Goal: Find specific page/section: Find specific page/section

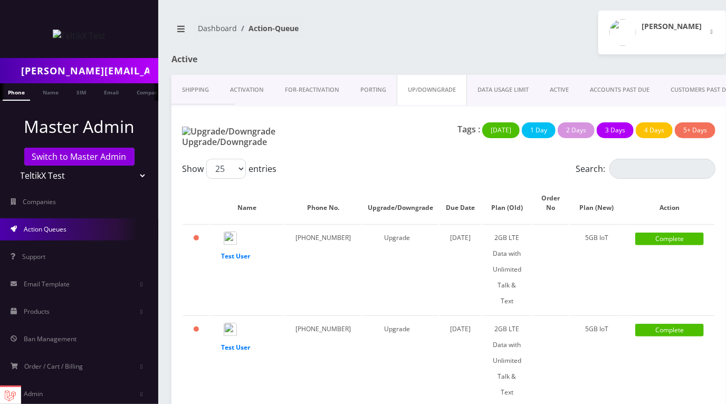
click at [482, 41] on div "[PERSON_NAME] Logout" at bounding box center [592, 33] width 286 height 44
click at [202, 88] on link "Shipping" at bounding box center [196, 90] width 48 height 30
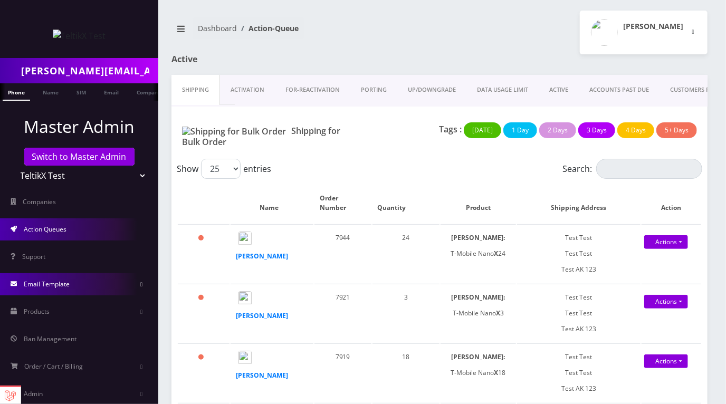
click at [58, 282] on span "Email Template" at bounding box center [47, 284] width 46 height 9
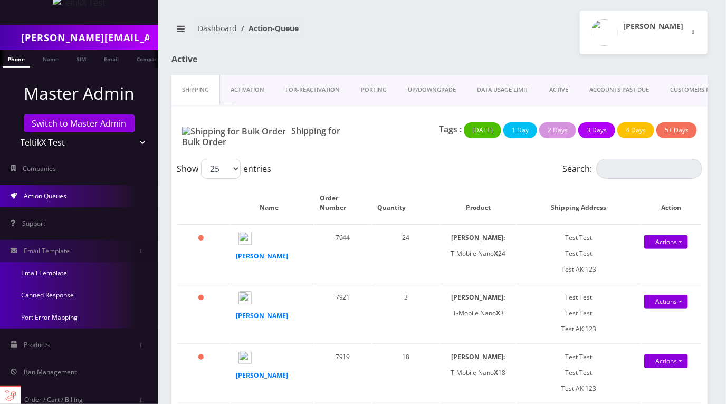
scroll to position [46, 0]
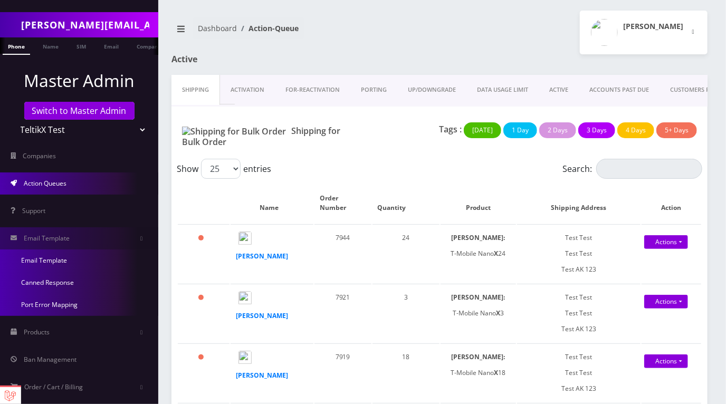
click at [55, 257] on link "Email Template" at bounding box center [79, 261] width 158 height 22
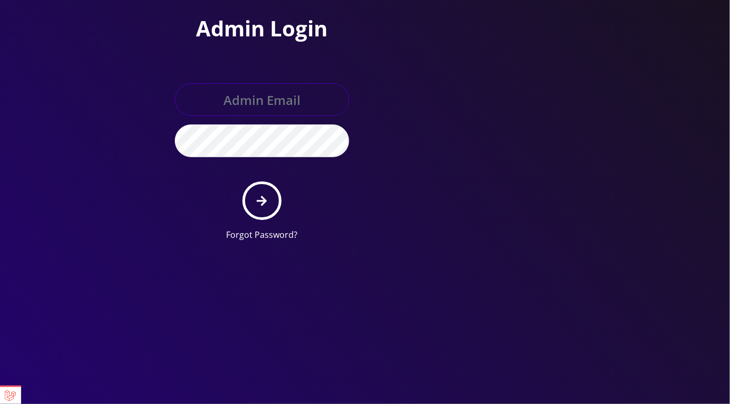
click at [269, 105] on input "text" at bounding box center [262, 99] width 174 height 33
type input "master@britex.pw"
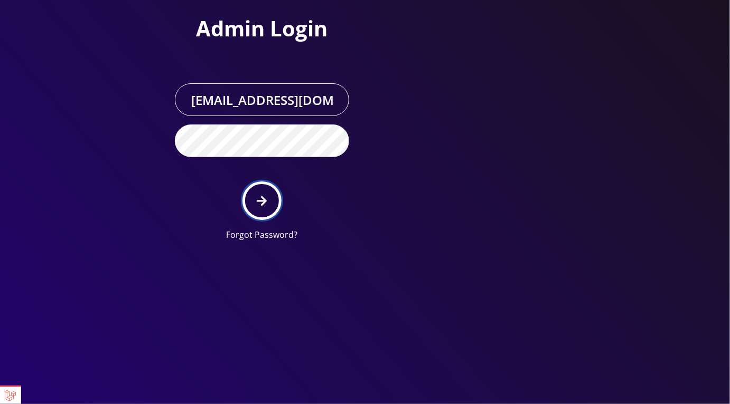
click at [266, 201] on icon "submit" at bounding box center [262, 201] width 10 height 10
